Goal: Information Seeking & Learning: Learn about a topic

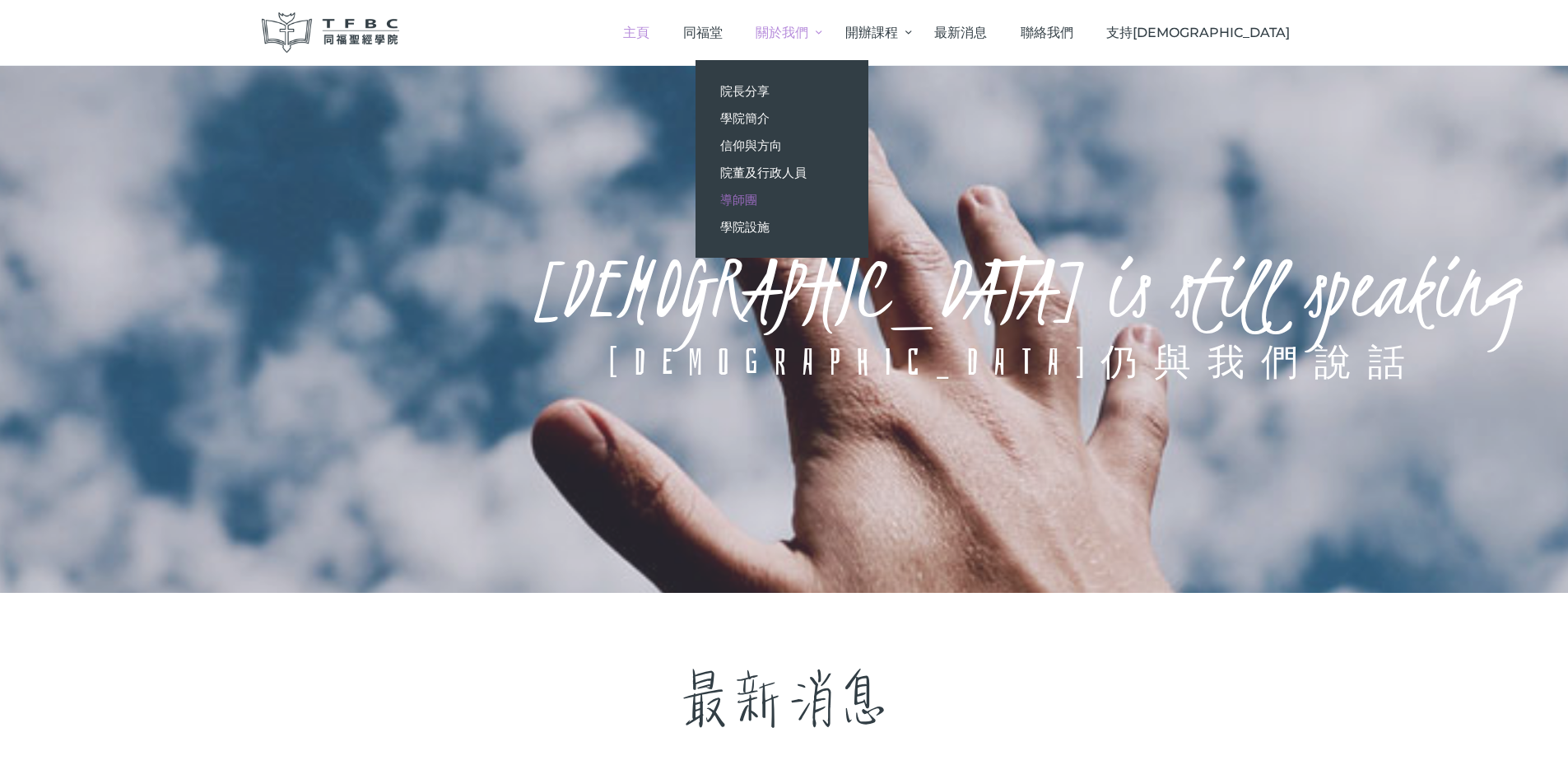
click at [758, 192] on span "導師團" at bounding box center [738, 200] width 37 height 16
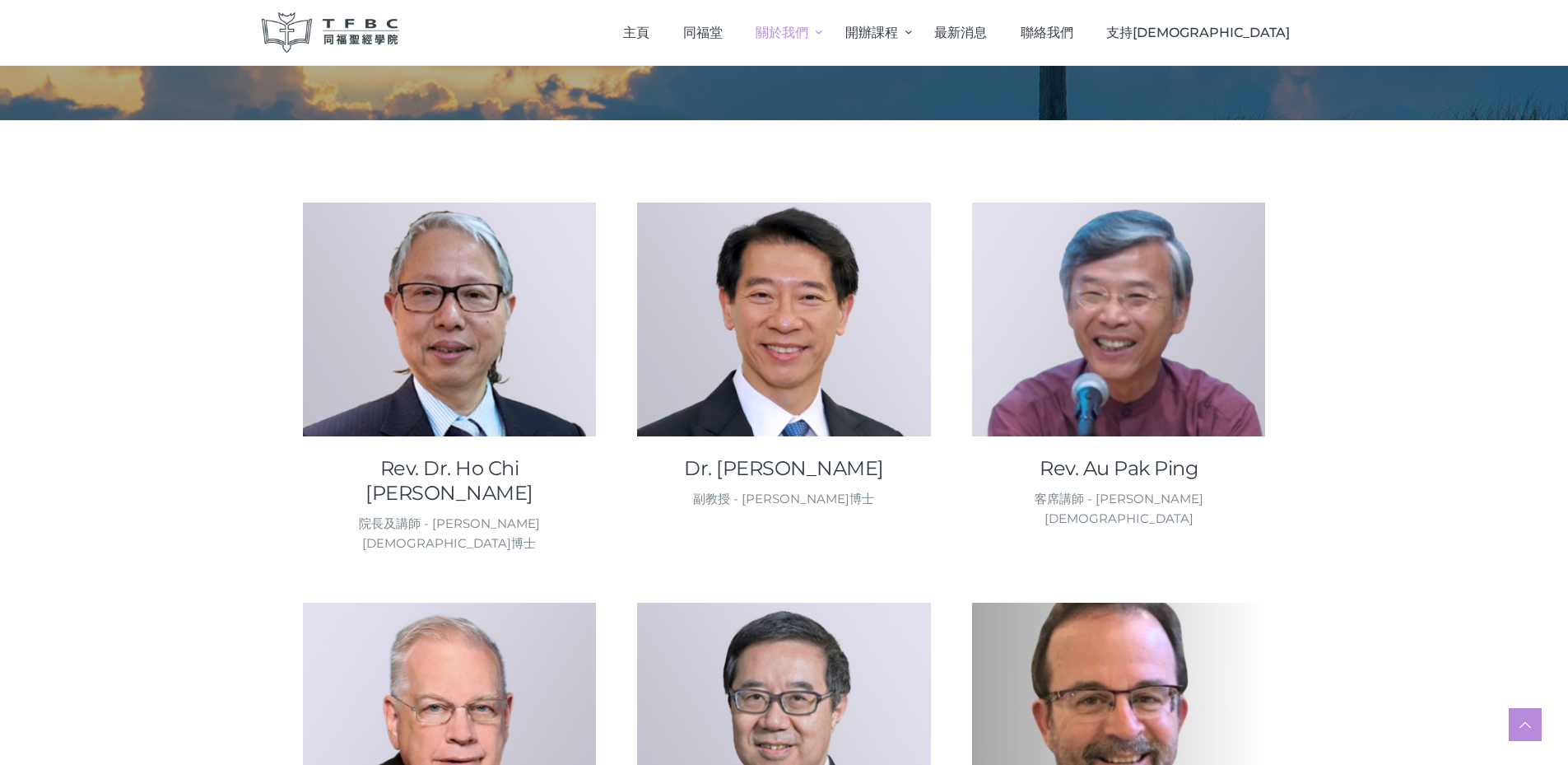
scroll to position [152, 0]
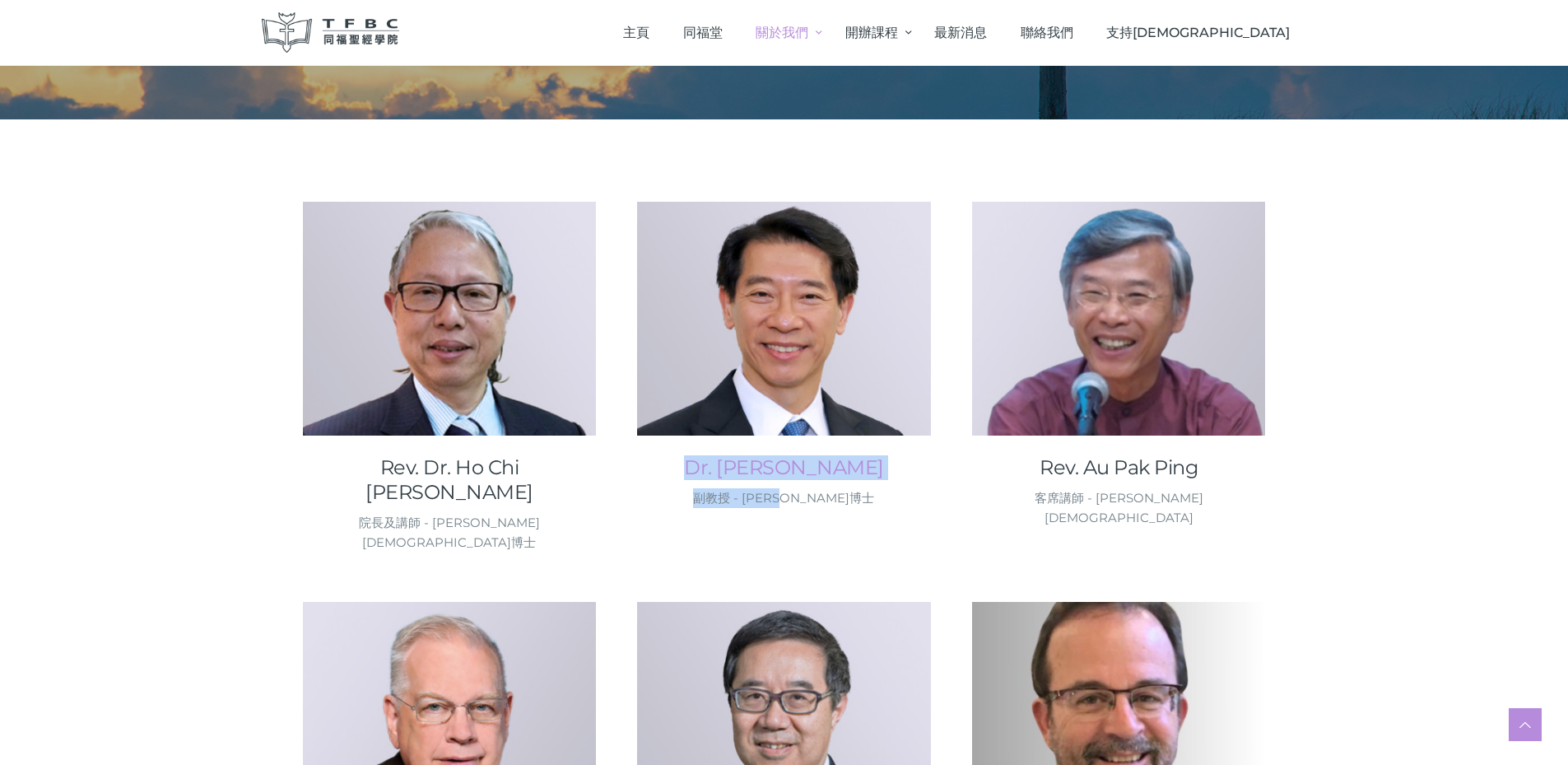
drag, startPoint x: 861, startPoint y: 497, endPoint x: 642, endPoint y: 464, distance: 221.5
click at [642, 464] on div "Dr. Fung Wing Wo, Benjamin 副教授 - 馮永和博士" at bounding box center [784, 482] width 294 height 53
copy div "Dr. Fung Wing Wo, Benjamin 副教授 - 馮永和博士"
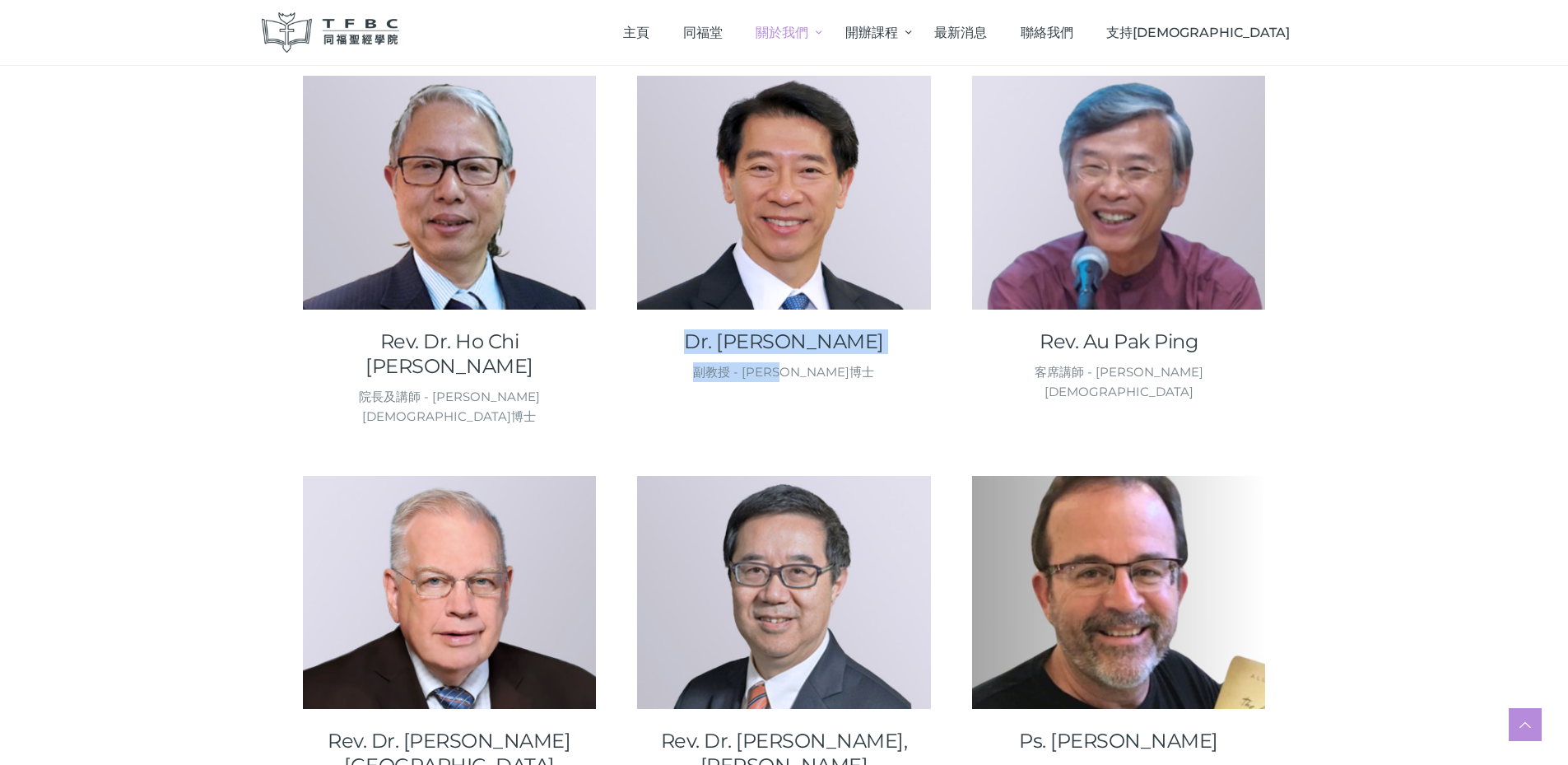
scroll to position [275, 0]
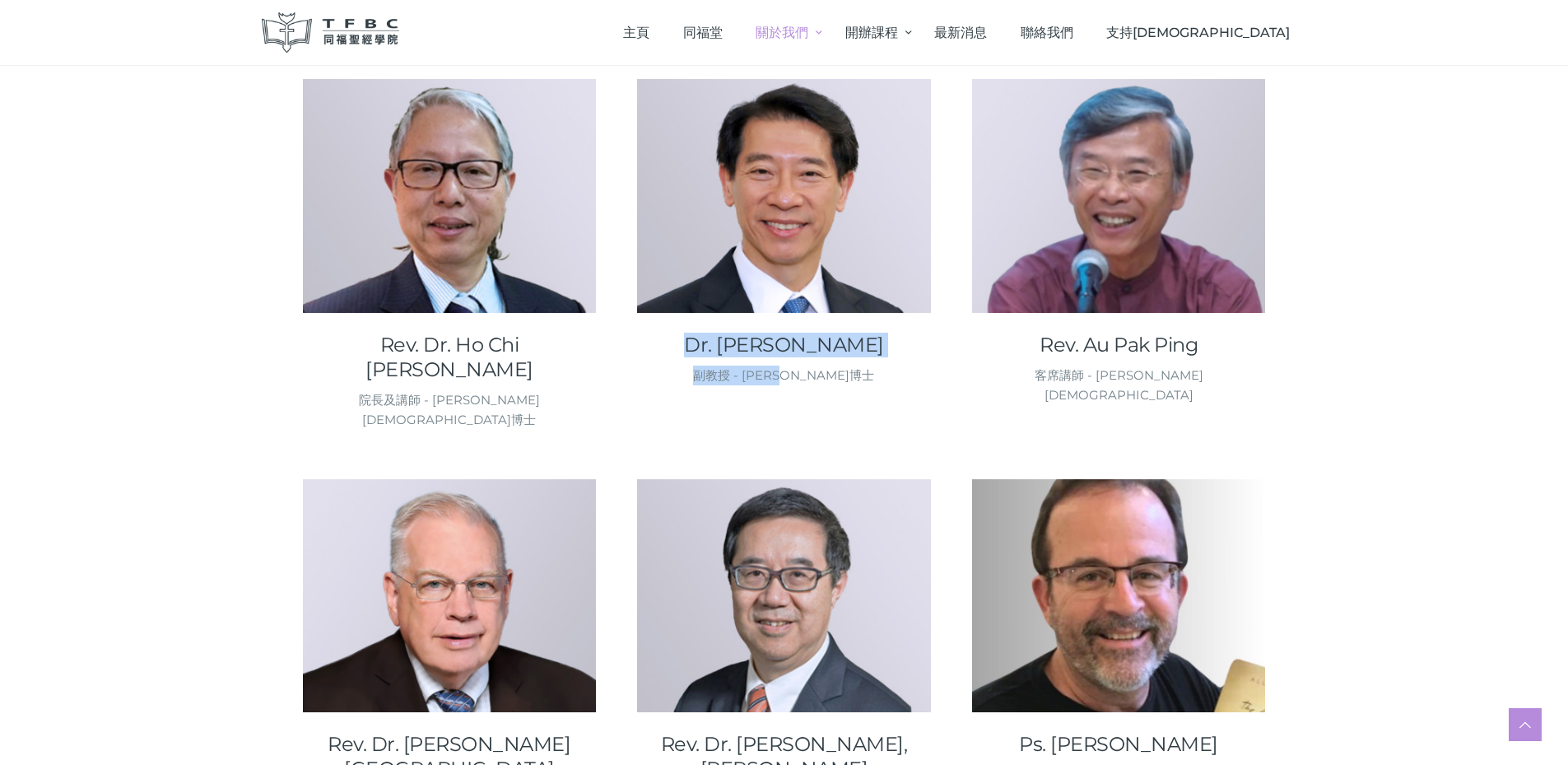
click at [893, 372] on div "副教授 - [PERSON_NAME]博士" at bounding box center [784, 375] width 294 height 20
drag, startPoint x: 893, startPoint y: 372, endPoint x: 777, endPoint y: 379, distance: 116.2
click at [777, 379] on div "副教授 - [PERSON_NAME]博士" at bounding box center [784, 375] width 294 height 20
copy div "馮永和博士"
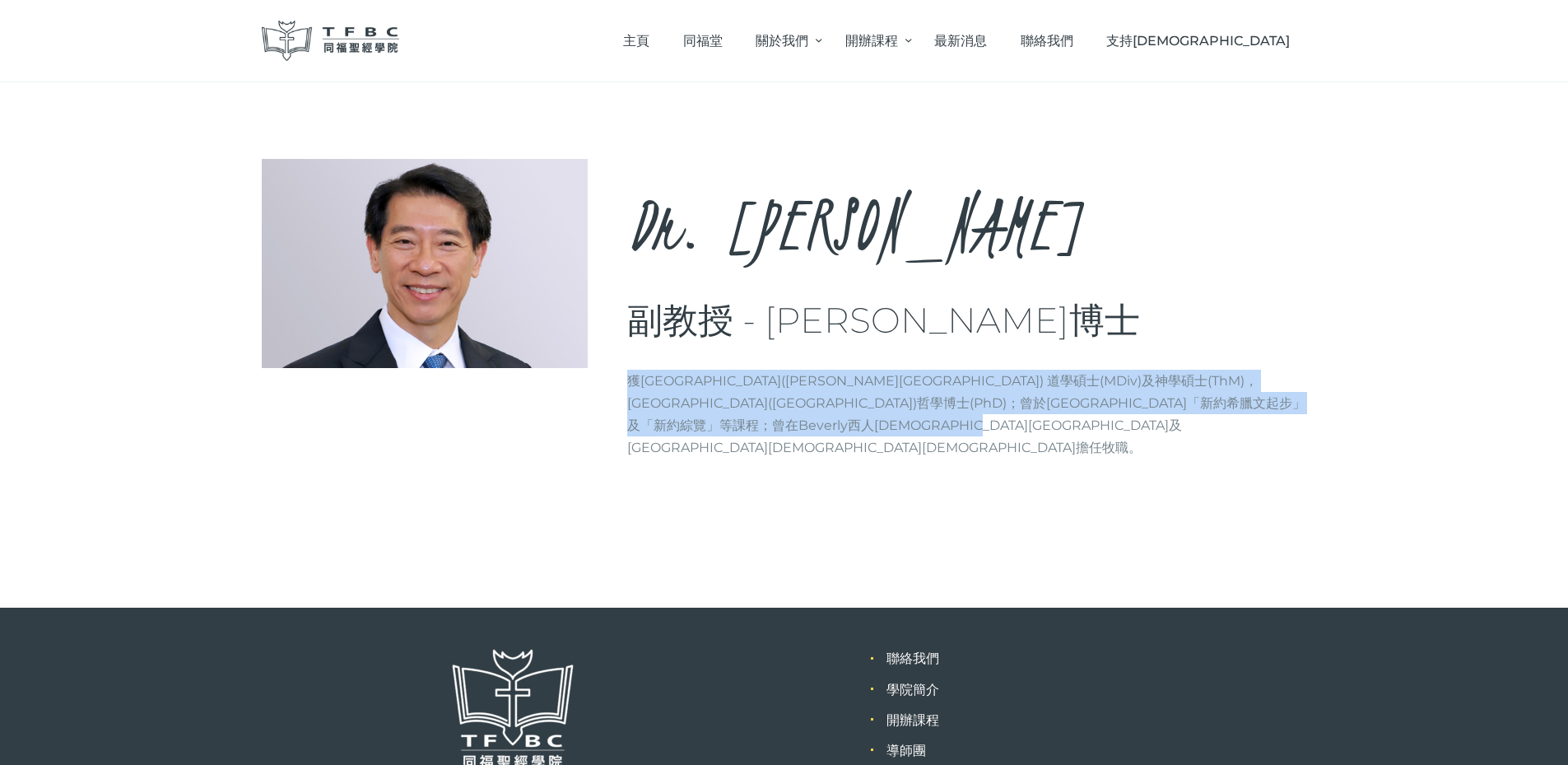
drag, startPoint x: 1091, startPoint y: 421, endPoint x: 625, endPoint y: 381, distance: 467.7
click at [625, 381] on div "Dr. [PERSON_NAME], [PERSON_NAME] 副教授 - [PERSON_NAME]博士 Brief info 獲[GEOGRAPHIC_…" at bounding box center [785, 315] width 1046 height 313
copy p "獲[GEOGRAPHIC_DATA]([PERSON_NAME][GEOGRAPHIC_DATA]) 道學碩士(MDiv)及神學碩士(ThM)，[GEOGRA…"
